Goal: Obtain resource: Download file/media

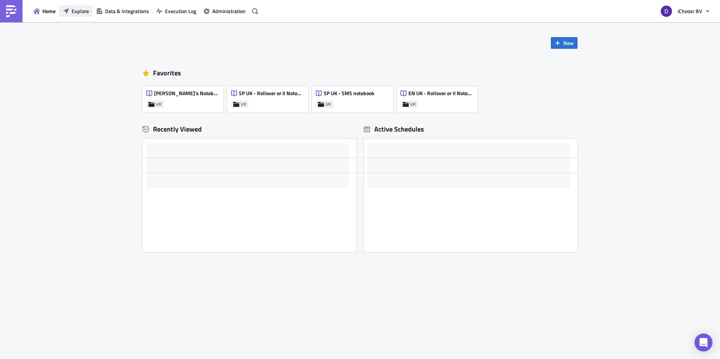
click at [83, 8] on span "Explore" at bounding box center [80, 11] width 17 height 8
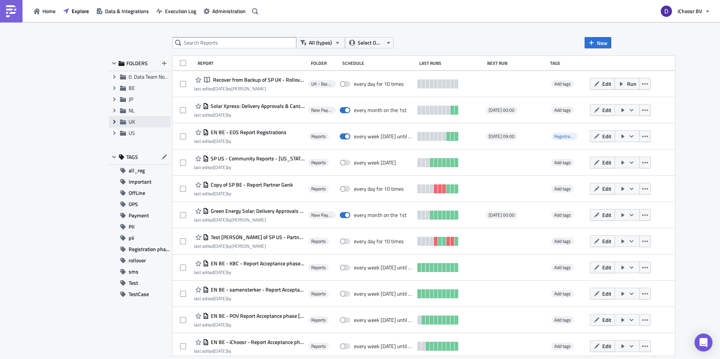
click at [115, 122] on icon at bounding box center [114, 122] width 2 height 4
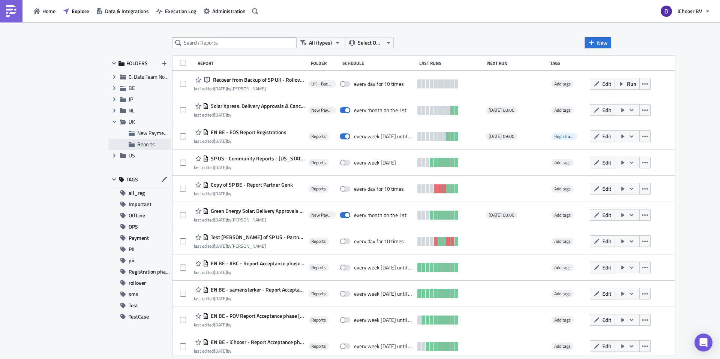
click at [147, 145] on span "Reports" at bounding box center [146, 144] width 18 height 8
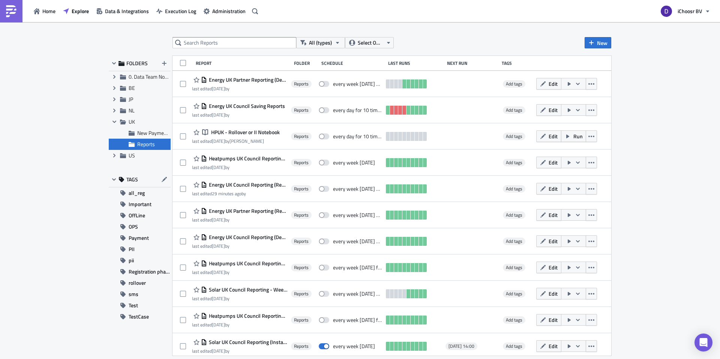
click at [238, 35] on div "All (types) Select Owner New FOLDERS Expand group 0. Data Team Notebooks & Repo…" at bounding box center [360, 191] width 720 height 338
click at [236, 39] on input "text" at bounding box center [235, 42] width 124 height 11
type input "SOLAR"
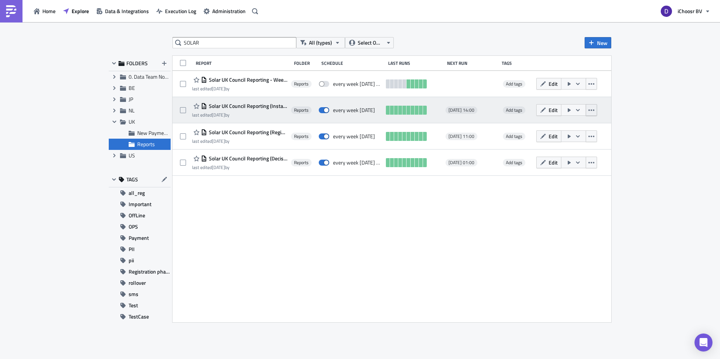
click at [595, 112] on icon "button" at bounding box center [592, 110] width 6 height 6
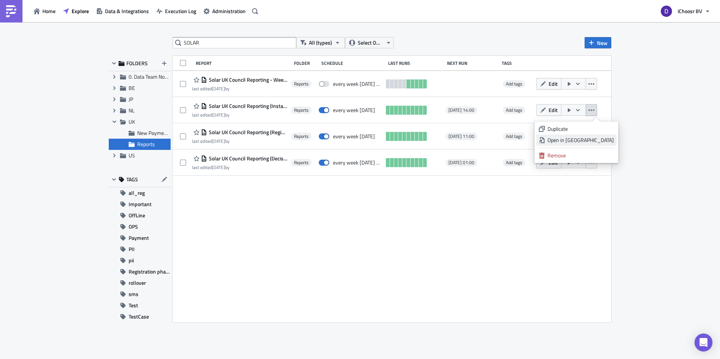
click at [580, 141] on div "Open in [GEOGRAPHIC_DATA]" at bounding box center [581, 141] width 66 height 8
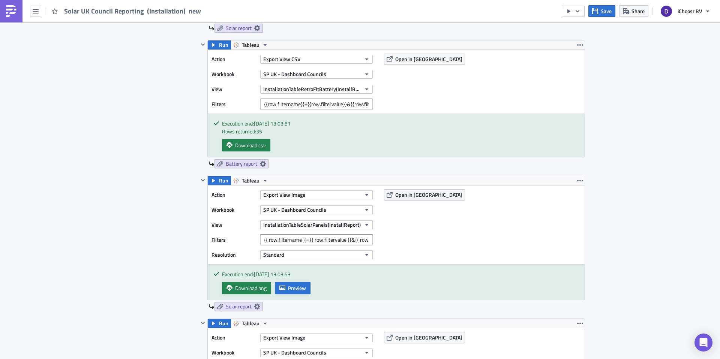
scroll to position [545, 0]
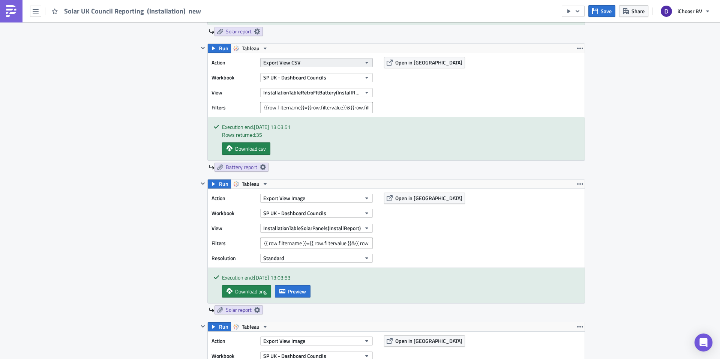
click at [323, 63] on button "Export View CSV" at bounding box center [316, 62] width 113 height 9
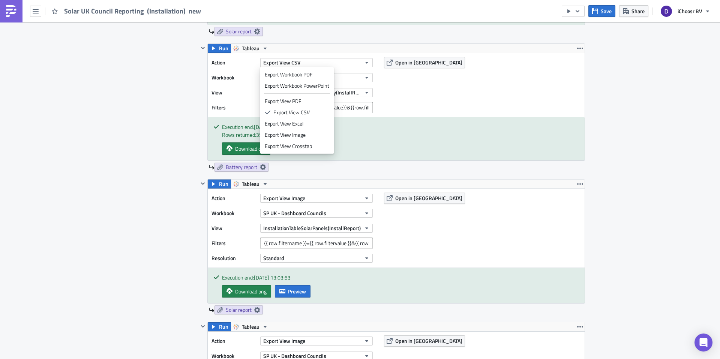
click at [142, 105] on div "Contents Select which data & attachment to include in your report." at bounding box center [166, 232] width 63 height 649
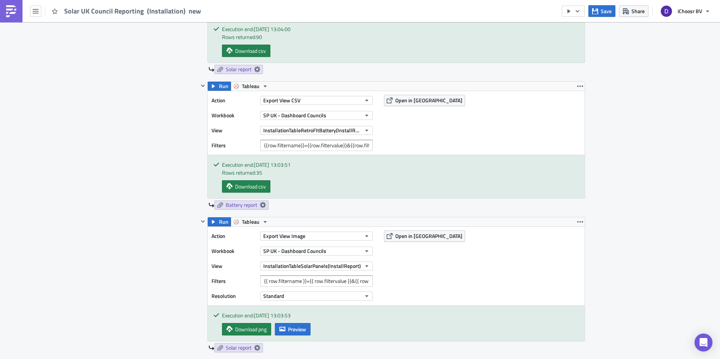
scroll to position [502, 0]
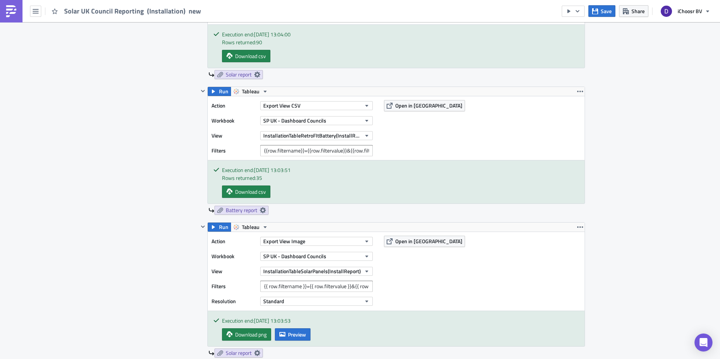
click at [143, 114] on div "Contents Select which data & attachment to include in your report." at bounding box center [166, 275] width 63 height 649
